Goal: Task Accomplishment & Management: Manage account settings

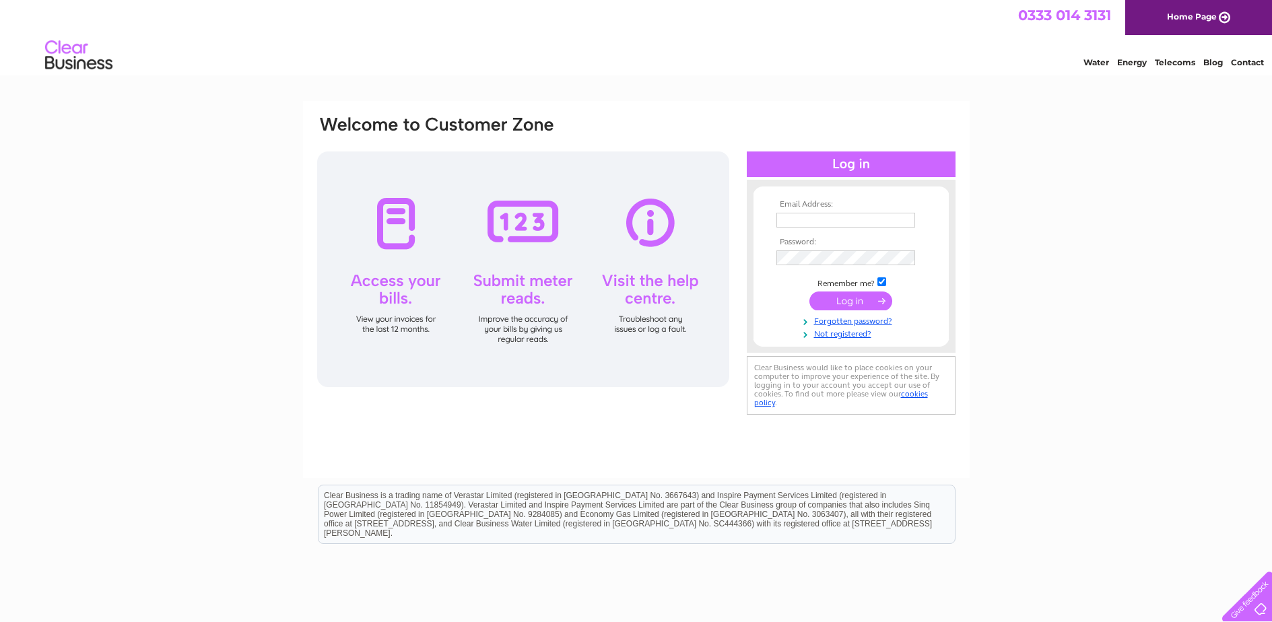
type input "[EMAIL_ADDRESS][DOMAIN_NAME]"
click at [849, 302] on input "submit" at bounding box center [851, 301] width 83 height 19
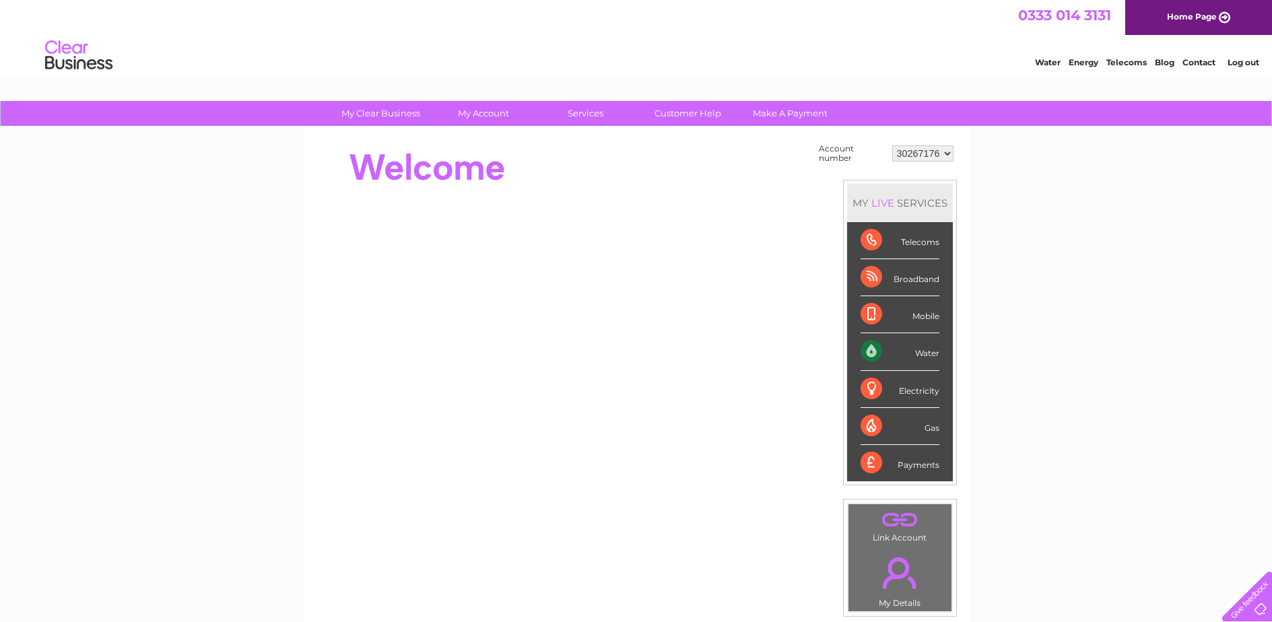
click at [924, 355] on div "Water" at bounding box center [900, 351] width 79 height 37
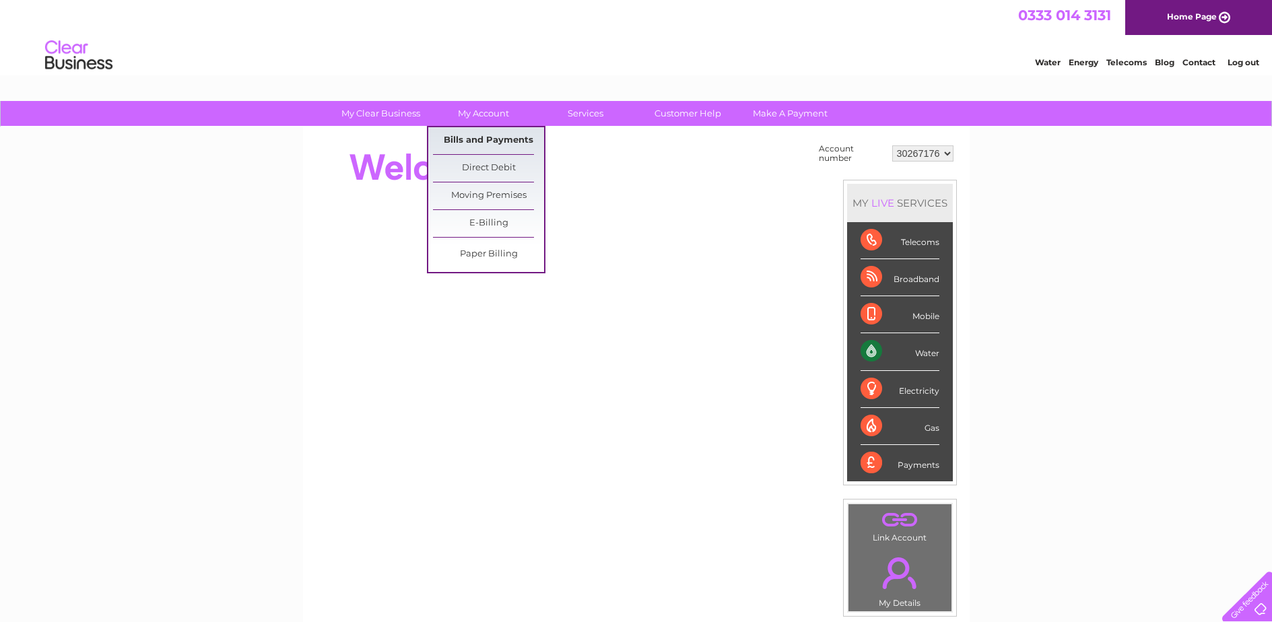
click at [488, 141] on link "Bills and Payments" at bounding box center [488, 140] width 111 height 27
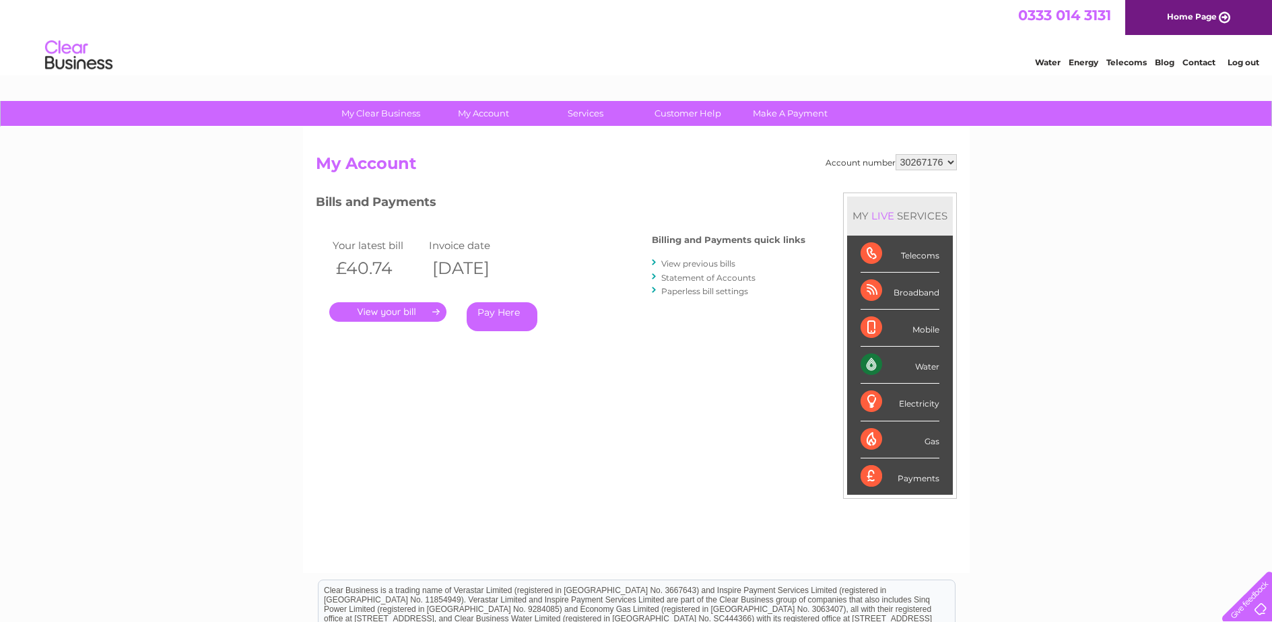
click at [1249, 60] on link "Log out" at bounding box center [1244, 62] width 32 height 10
